Goal: Transaction & Acquisition: Book appointment/travel/reservation

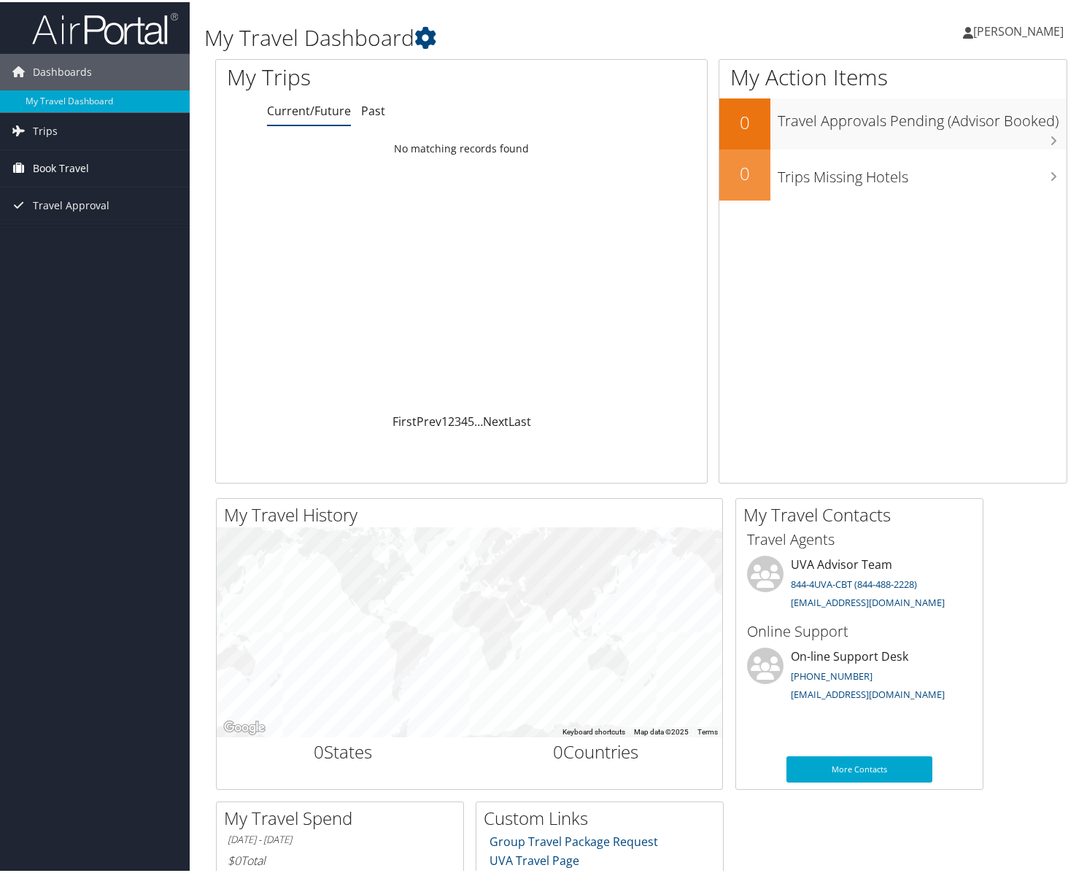
click at [54, 164] on span "Book Travel" at bounding box center [61, 166] width 56 height 36
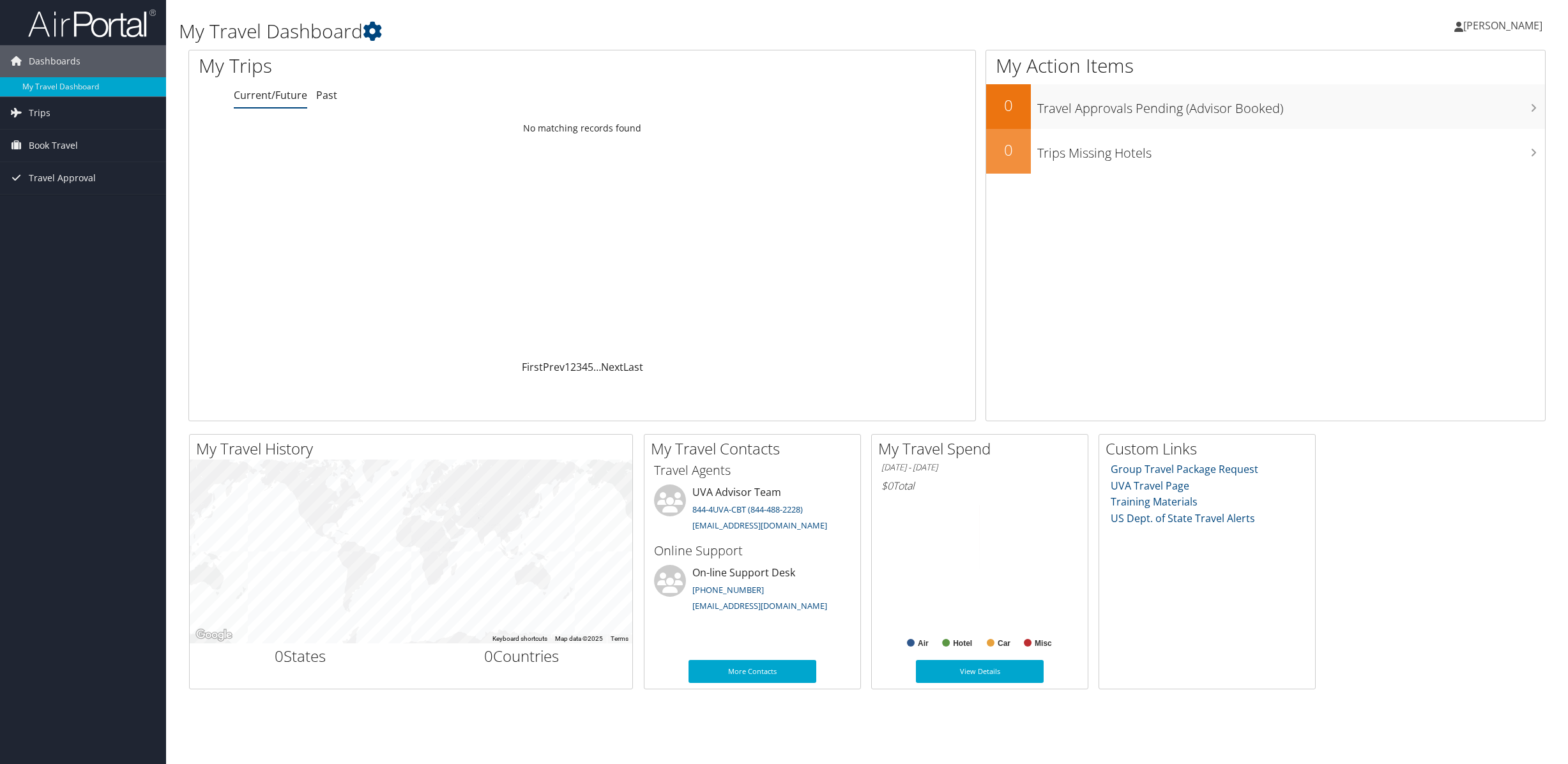
click at [1525, 18] on span "[PERSON_NAME]" at bounding box center [1503, 25] width 79 height 14
click at [53, 144] on span "Book Travel" at bounding box center [53, 145] width 49 height 32
click at [57, 208] on link "Book/Manage Online Trips" at bounding box center [83, 209] width 166 height 19
click at [1492, 26] on span "[PERSON_NAME]" at bounding box center [1503, 25] width 79 height 14
click at [1420, 209] on link "Sign Out" at bounding box center [1471, 207] width 143 height 22
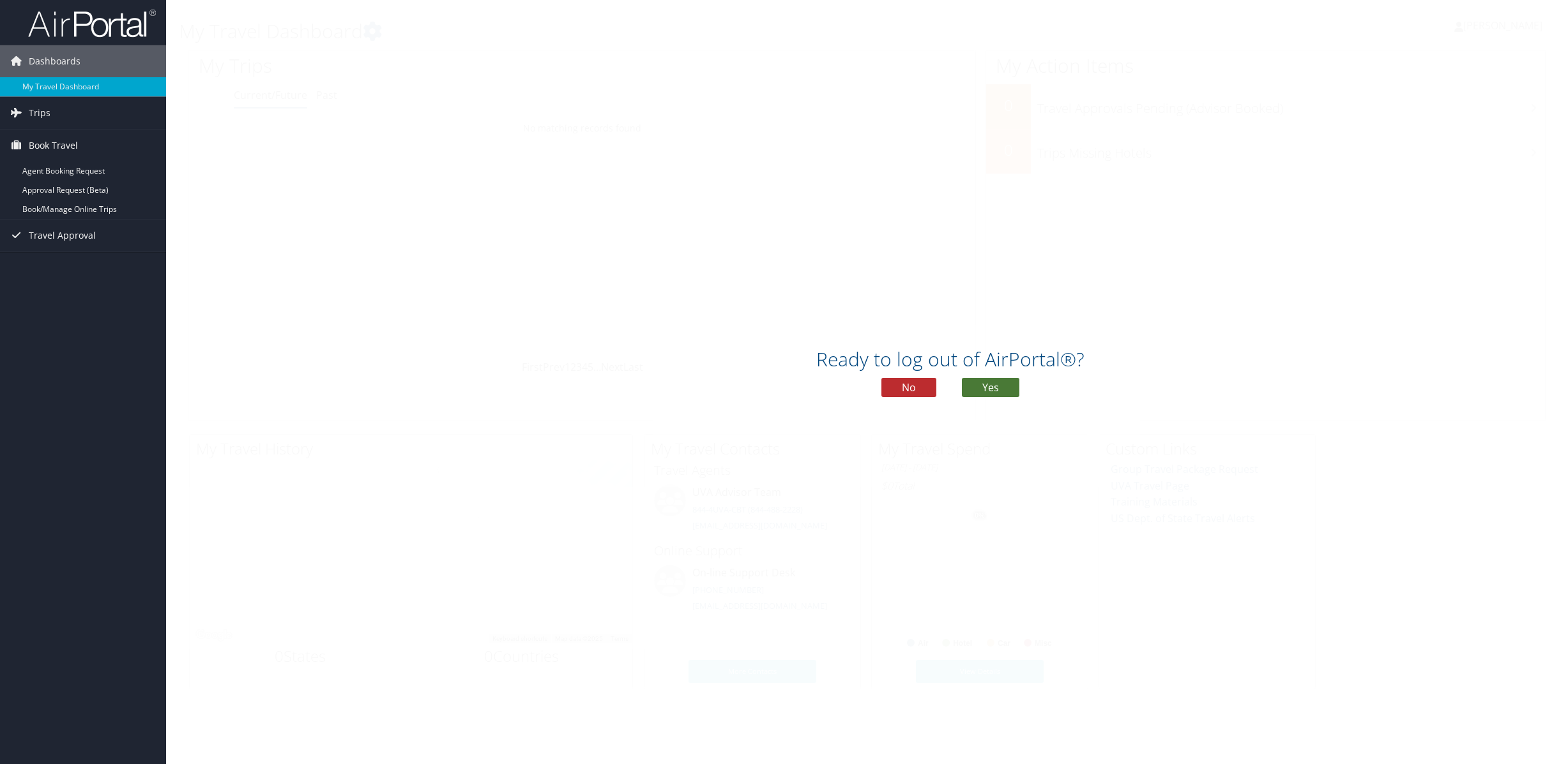
click at [1002, 389] on button "Yes" at bounding box center [991, 388] width 58 height 19
